Goal: Task Accomplishment & Management: Complete application form

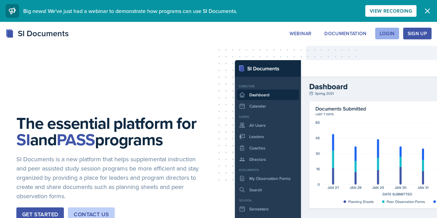
click at [391, 32] on div "Login" at bounding box center [387, 33] width 15 height 5
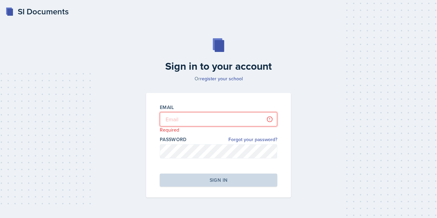
type input "Laryn Hopkins"
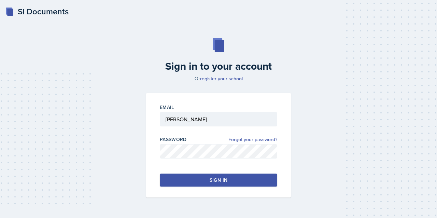
click at [199, 175] on button "Sign in" at bounding box center [218, 179] width 117 height 13
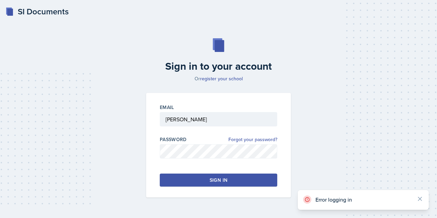
click at [205, 179] on button "Sign in" at bounding box center [218, 179] width 117 height 13
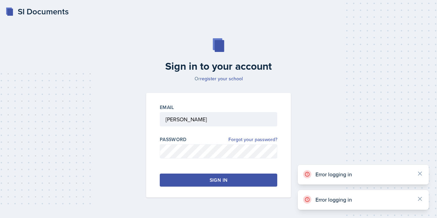
click at [205, 179] on button "Sign in" at bounding box center [218, 179] width 117 height 13
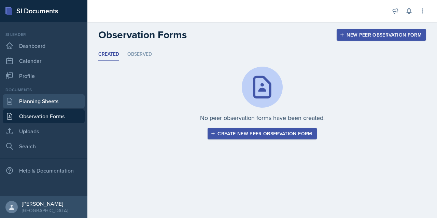
click at [23, 102] on link "Planning Sheets" at bounding box center [44, 101] width 82 height 14
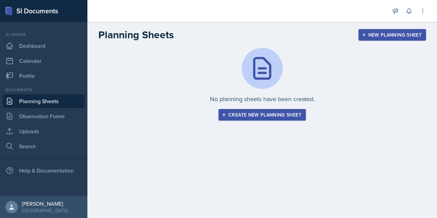
click at [241, 113] on div "Create new planning sheet" at bounding box center [262, 114] width 79 height 5
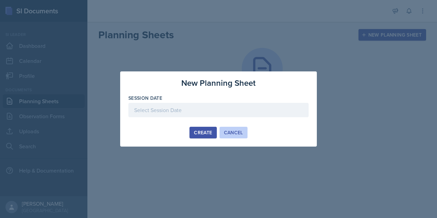
click at [227, 130] on div "Cancel" at bounding box center [233, 132] width 19 height 5
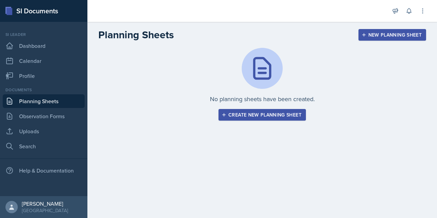
click at [373, 35] on div "New Planning Sheet" at bounding box center [392, 34] width 59 height 5
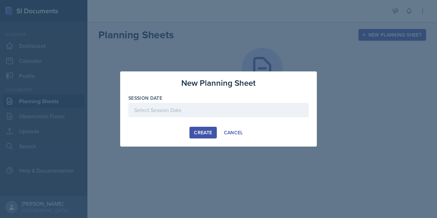
click at [257, 110] on div at bounding box center [218, 110] width 180 height 14
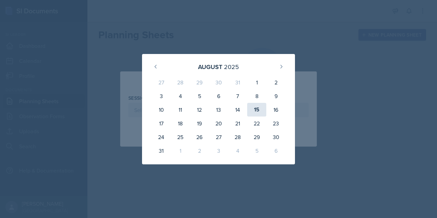
click at [258, 110] on div "15" at bounding box center [256, 110] width 19 height 14
type input "[DATE]"
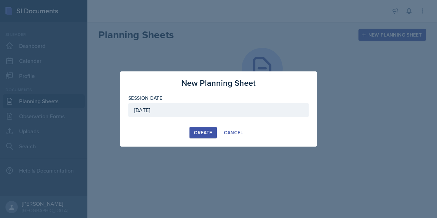
click at [210, 132] on div "Create" at bounding box center [203, 132] width 18 height 5
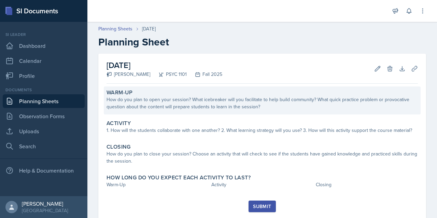
click at [152, 105] on div "How do you plan to open your session? What icebreaker will you facilitate to he…" at bounding box center [262, 103] width 311 height 14
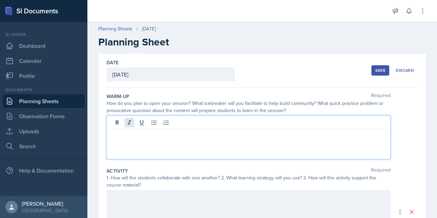
click at [129, 122] on div at bounding box center [249, 137] width 284 height 44
click at [141, 150] on p "Introduce Material" at bounding box center [251, 151] width 267 height 8
click at [198, 153] on p "Introduce The Material" at bounding box center [251, 151] width 267 height 8
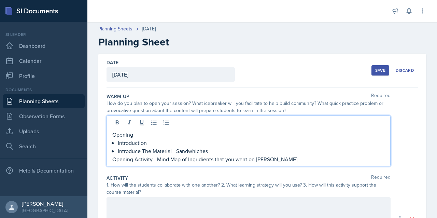
click at [189, 157] on p "Opening Activity - Mind Map of Ingridients that you want on [PERSON_NAME]" at bounding box center [248, 159] width 272 height 8
click at [278, 161] on p "Opening Activity - Mind Map of ingridients that you want on [PERSON_NAME]" at bounding box center [248, 159] width 272 height 8
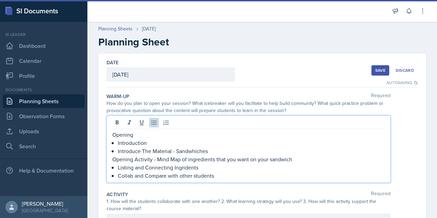
click at [184, 171] on p "Listing and Connecting Ingridents" at bounding box center [251, 167] width 267 height 8
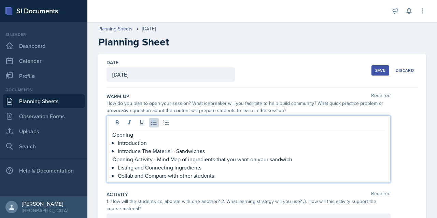
click at [110, 159] on div "Opening Introduction Introduce The Material - Sandwiches Opening Activity - Min…" at bounding box center [249, 148] width 284 height 67
click at [112, 159] on p "Opening Activity - Mind Map of ingredients that you want on your sandwich" at bounding box center [248, 159] width 272 height 8
click at [117, 167] on div "Opening Introduction Introduce The Material - Sandwiches Opening Activity - Min…" at bounding box center [248, 154] width 272 height 49
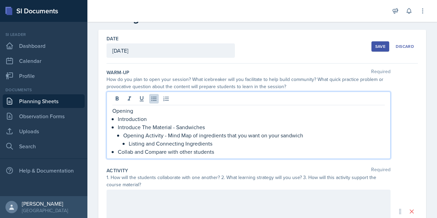
scroll to position [51, 0]
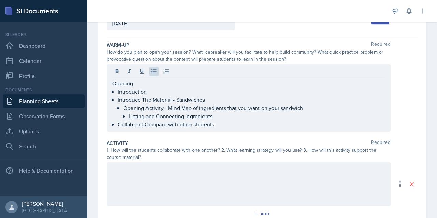
click at [214, 174] on div at bounding box center [249, 184] width 284 height 44
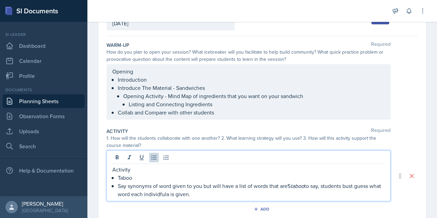
click at [168, 192] on p "Say synonyms of word given to you but will have a list of words that are5 taboo…" at bounding box center [251, 190] width 267 height 16
click at [174, 190] on p "Say synonyms of word given to you but will have a list of words that are5 taboo…" at bounding box center [254, 190] width 262 height 16
click at [222, 185] on p "Say synonyms of the word given to you but will have a list of words that are5 t…" at bounding box center [254, 190] width 262 height 16
click at [369, 186] on p "Say synonyms of the word given to you, but will have a list of words that are t…" at bounding box center [254, 190] width 262 height 16
click at [282, 195] on p "Say synonyms of the word given to you, but will have a list of words that are t…" at bounding box center [254, 190] width 262 height 16
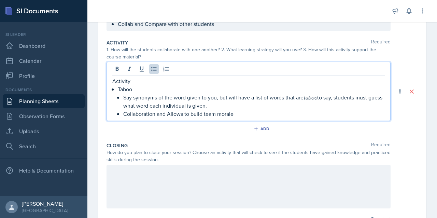
scroll to position [144, 0]
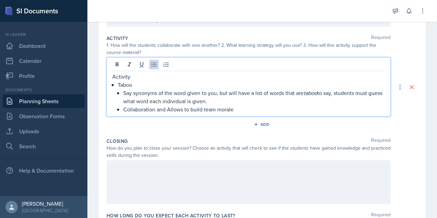
click at [261, 170] on div at bounding box center [249, 182] width 284 height 44
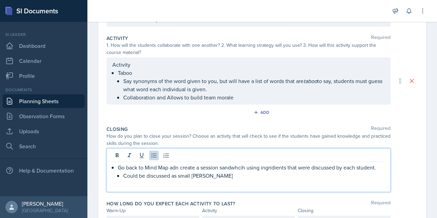
click at [178, 176] on p "Could be discussed as small [PERSON_NAME]" at bounding box center [254, 175] width 262 height 8
click at [221, 178] on p "Could be discussed in small [PERSON_NAME]" at bounding box center [254, 175] width 262 height 8
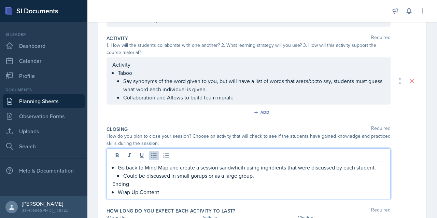
click at [241, 170] on p "Go back to Mind Map and create a session sandwhcih using ingridients that were …" at bounding box center [251, 167] width 267 height 8
click at [266, 167] on p "Go back to Mind Map and create a session sandwich using ingridients that were d…" at bounding box center [251, 167] width 267 height 8
click at [278, 169] on p "Go back to Mind Map and create a session sandwich using ingredients that were d…" at bounding box center [251, 167] width 267 height 8
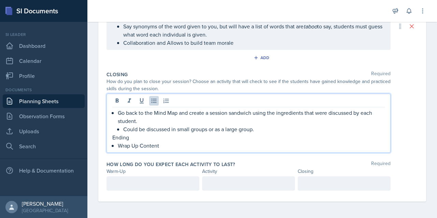
scroll to position [199, 0]
click at [157, 182] on div at bounding box center [153, 183] width 93 height 14
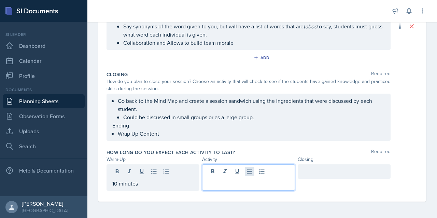
click at [251, 175] on div at bounding box center [248, 177] width 93 height 26
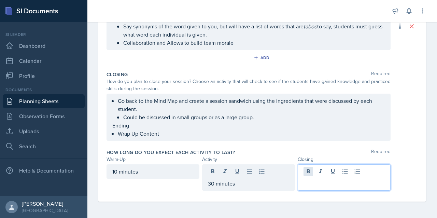
click at [312, 170] on div at bounding box center [344, 177] width 93 height 26
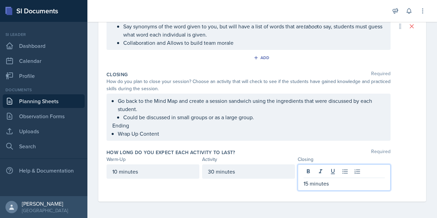
click at [220, 194] on div "How long do you expect each activity to last? Required Warm-Up Activity Closing…" at bounding box center [262, 171] width 311 height 50
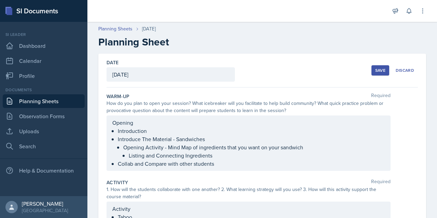
scroll to position [0, 0]
click at [381, 72] on div "Save" at bounding box center [380, 70] width 10 height 5
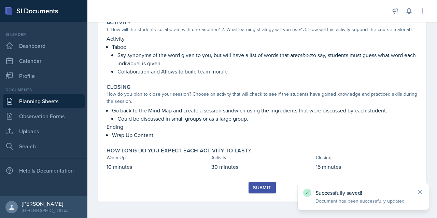
click at [256, 187] on div "Submit" at bounding box center [262, 187] width 18 height 5
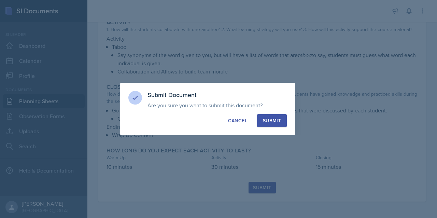
click at [275, 120] on div "Submit" at bounding box center [272, 120] width 18 height 7
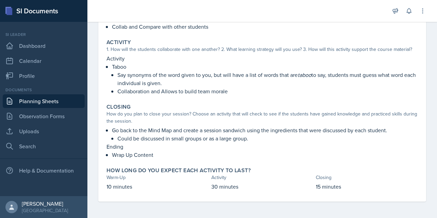
scroll to position [130, 0]
click at [144, 1] on div at bounding box center [238, 11] width 291 height 22
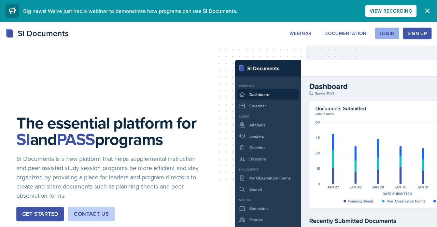
click at [390, 36] on div "Login" at bounding box center [387, 33] width 15 height 5
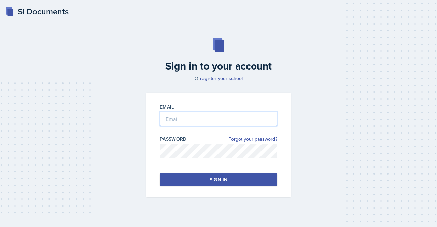
type input "Laryn Hopkins"
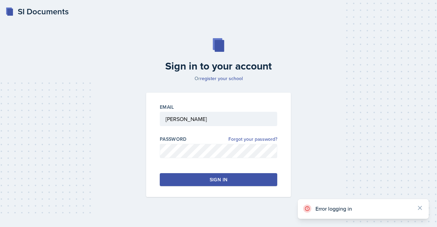
click at [191, 182] on button "Sign in" at bounding box center [218, 179] width 117 height 13
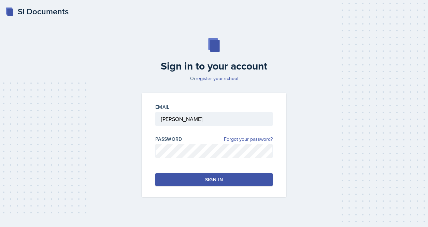
click at [230, 178] on button "Sign in" at bounding box center [213, 179] width 117 height 13
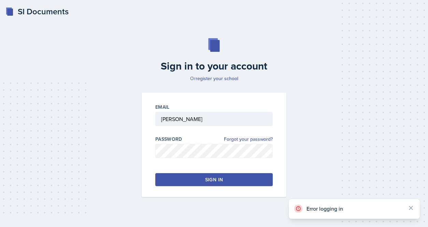
click at [230, 178] on button "Sign in" at bounding box center [213, 179] width 117 height 13
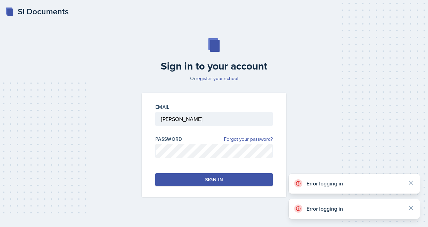
click at [230, 178] on button "Sign in" at bounding box center [213, 179] width 117 height 13
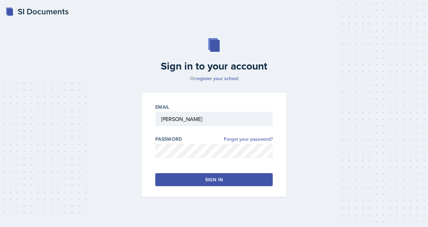
click at [230, 178] on button "Sign in" at bounding box center [213, 179] width 117 height 13
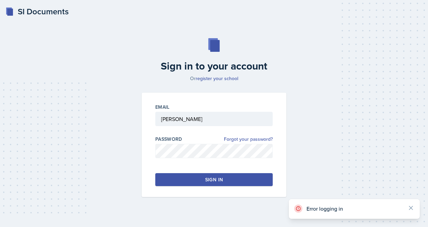
click at [219, 172] on div "Email Laryn Hopkins Password Forgot your password? Sign in" at bounding box center [214, 145] width 145 height 104
click at [219, 179] on div "Sign in" at bounding box center [214, 180] width 18 height 7
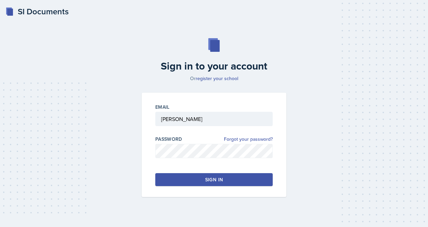
click at [205, 180] on button "Sign in" at bounding box center [213, 179] width 117 height 13
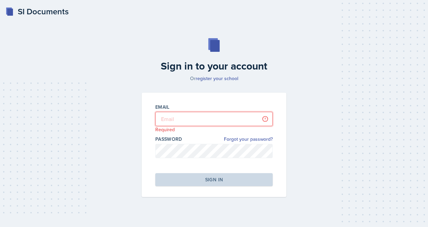
type input "[PERSON_NAME]"
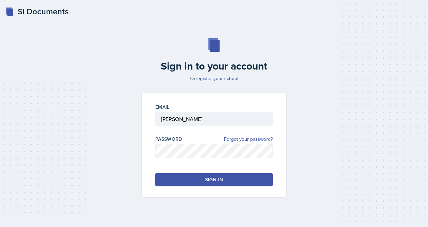
click at [176, 181] on button "Sign in" at bounding box center [213, 179] width 117 height 13
